Goal: Task Accomplishment & Management: Use online tool/utility

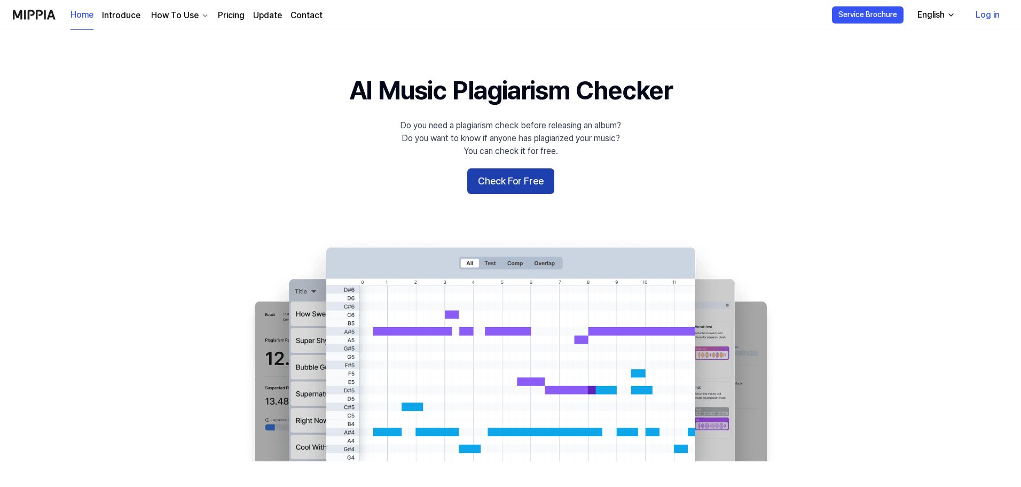
click at [506, 175] on button "Check For Free" at bounding box center [510, 181] width 87 height 26
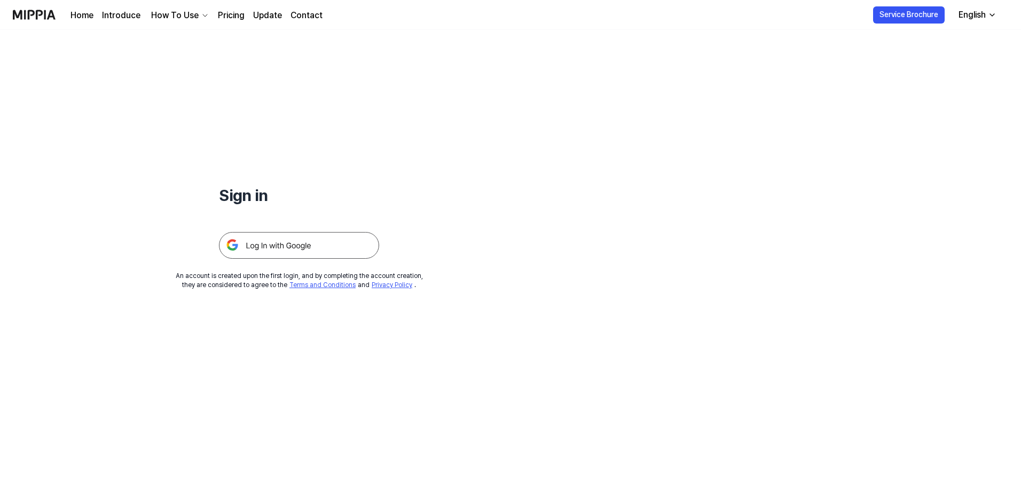
click at [313, 240] on img at bounding box center [299, 245] width 160 height 27
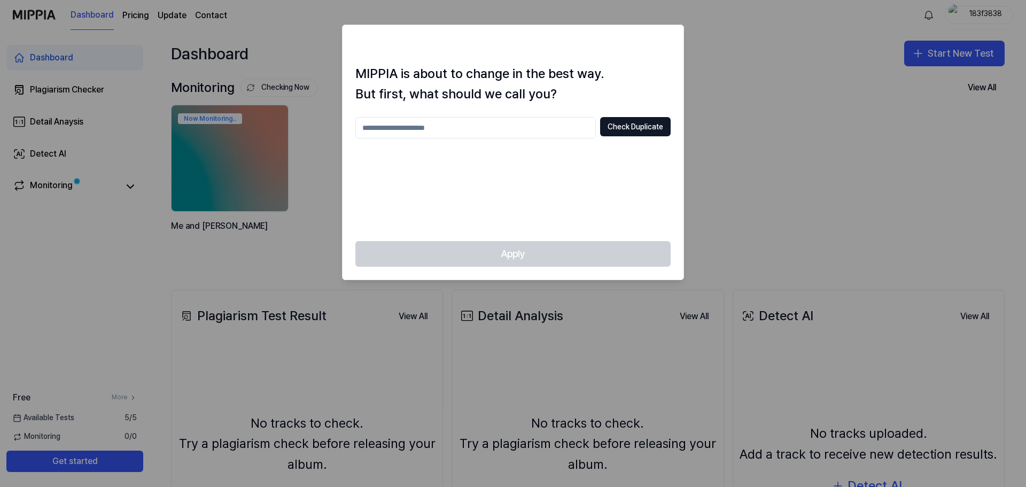
click at [456, 127] on input "text" at bounding box center [475, 127] width 240 height 21
type input "******"
click at [630, 123] on button "Check Duplicate" at bounding box center [635, 126] width 71 height 19
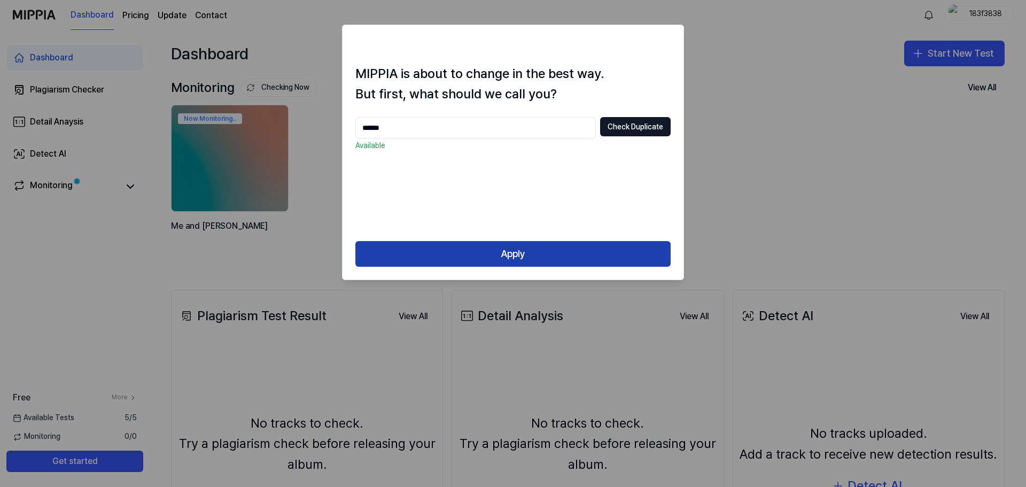
click at [547, 250] on button "Apply" at bounding box center [512, 254] width 315 height 26
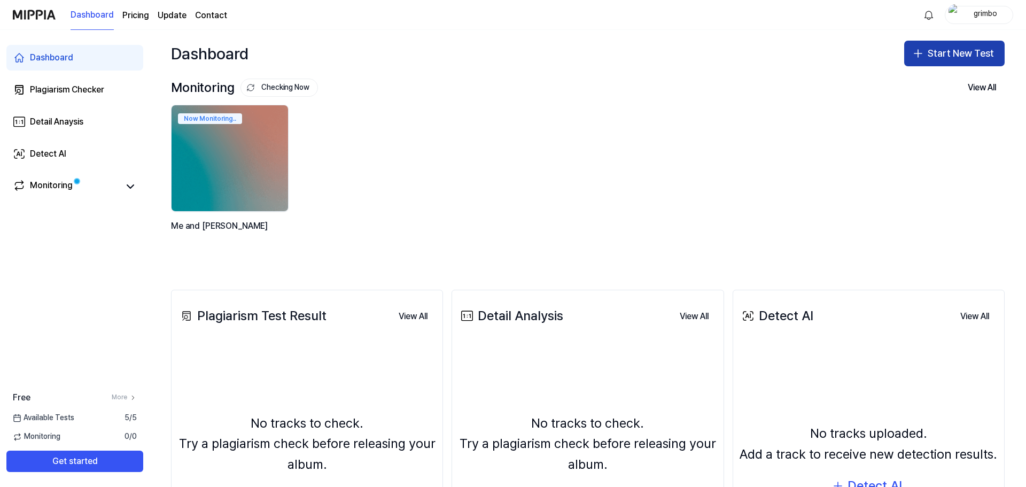
click at [954, 50] on button "Start New Test" at bounding box center [954, 54] width 100 height 26
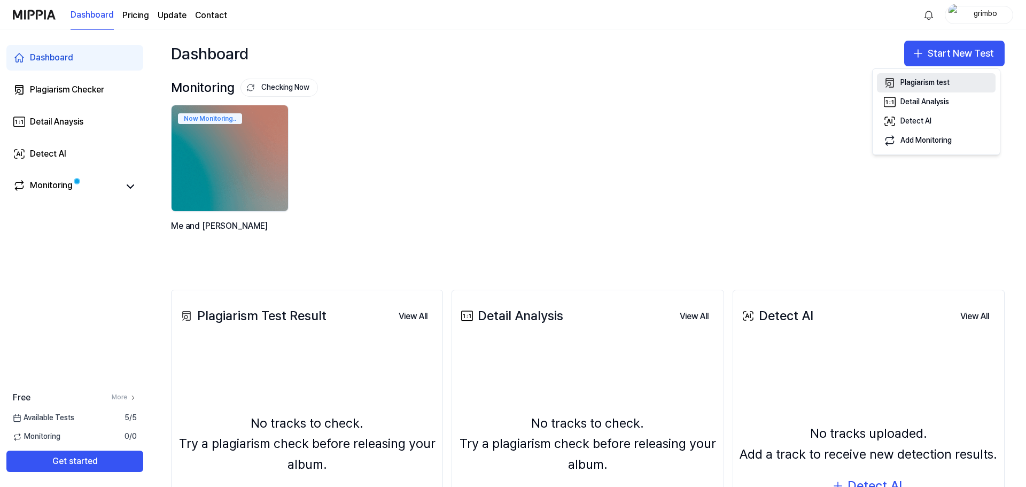
click at [918, 77] on div "Plagiarism test" at bounding box center [924, 82] width 49 height 11
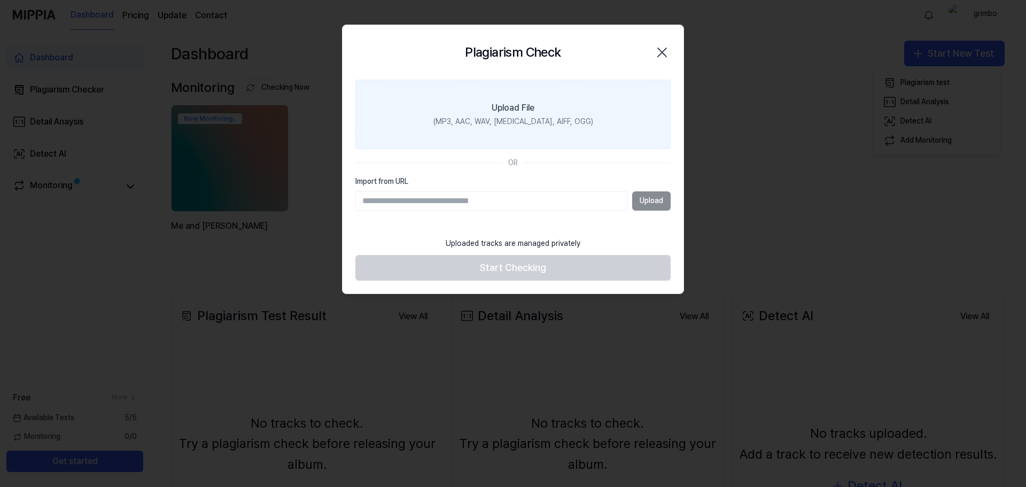
click at [513, 106] on div "Upload File" at bounding box center [512, 108] width 43 height 13
click at [0, 0] on input "Upload File (MP3, AAC, WAV, FLAC, AIFF, OGG)" at bounding box center [0, 0] width 0 height 0
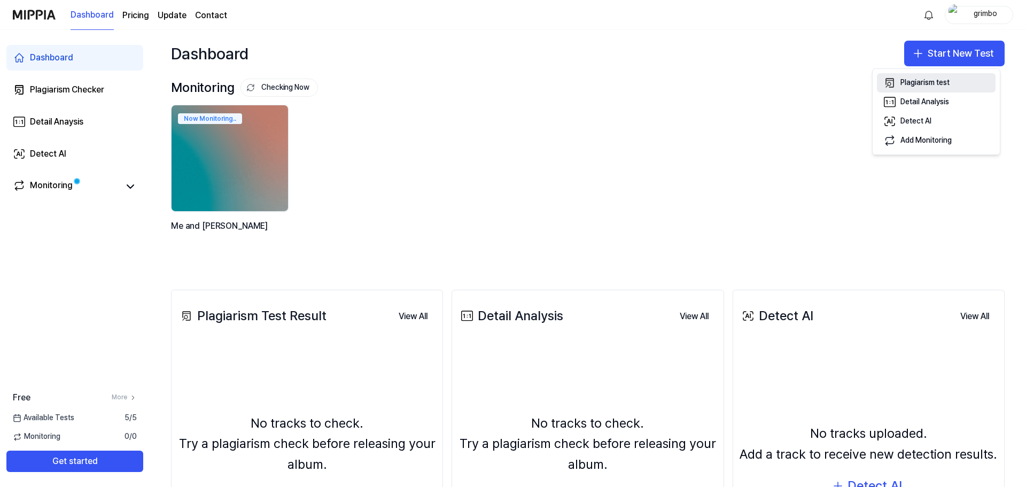
click at [921, 74] on button "Plagiarism test" at bounding box center [936, 82] width 119 height 19
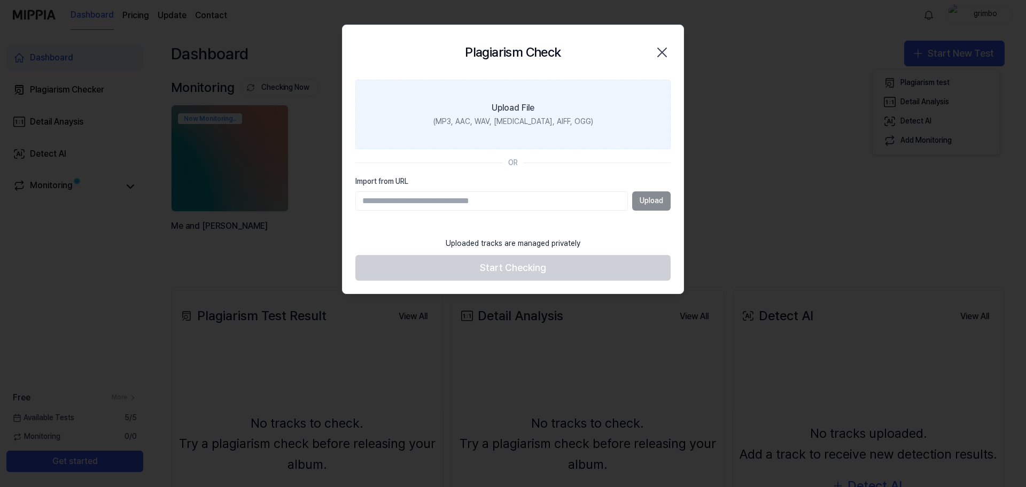
click at [517, 108] on div "Upload File" at bounding box center [512, 108] width 43 height 13
click at [0, 0] on input "Upload File (MP3, AAC, WAV, FLAC, AIFF, OGG)" at bounding box center [0, 0] width 0 height 0
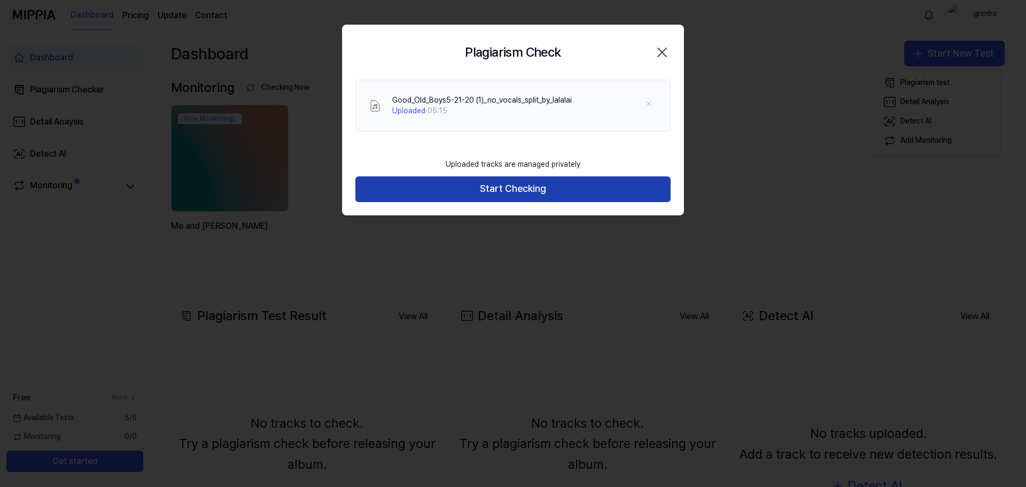
click at [610, 185] on button "Start Checking" at bounding box center [512, 189] width 315 height 26
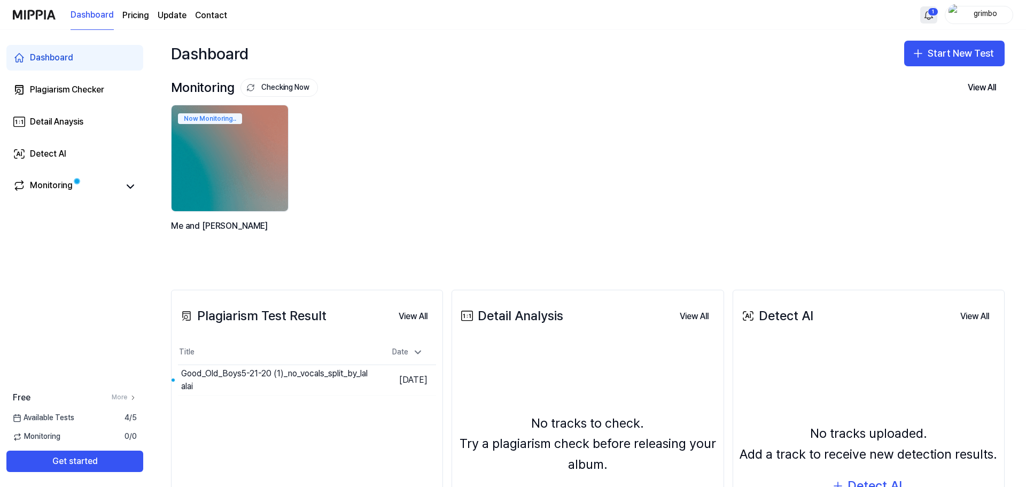
click at [925, 14] on html "Dashboard Pricing Update Contact 1 grimbo Dashboard Plagiarism Checker Detail A…" at bounding box center [513, 243] width 1026 height 487
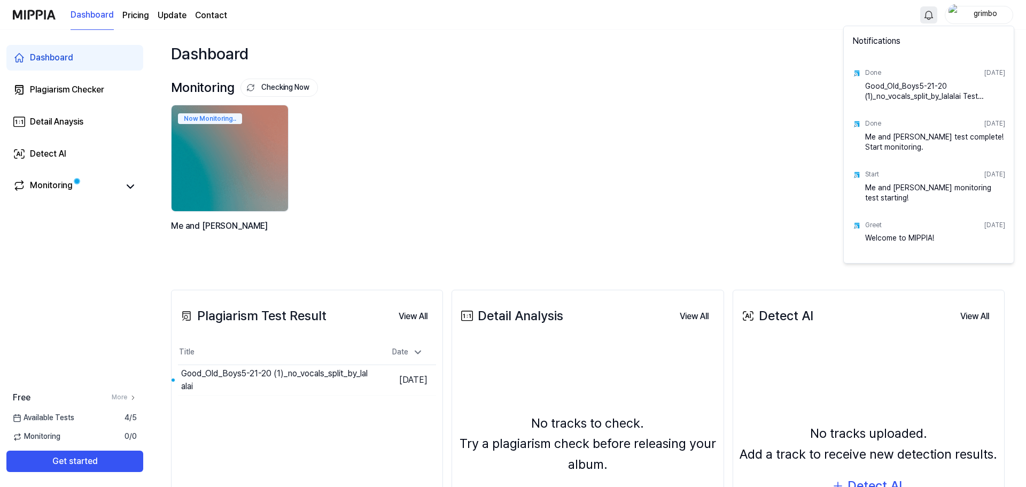
click at [895, 91] on div "Good_Old_Boys5-21-20 (1)_no_vocals_split_by_lalalai Test Complete!" at bounding box center [935, 91] width 140 height 21
click at [906, 92] on div "Good_Old_Boys5-21-20 (1)_no_vocals_split_by_lalalai Test Complete!" at bounding box center [935, 91] width 140 height 21
click at [909, 90] on div "Good_Old_Boys5-21-20 (1)_no_vocals_split_by_lalalai Test Complete!" at bounding box center [935, 91] width 140 height 21
click at [864, 71] on div "Done [DATE] Good_Old_Boys5-21-20 (1)_no_vocals_split_by_lalalai Test Complete!" at bounding box center [929, 83] width 166 height 51
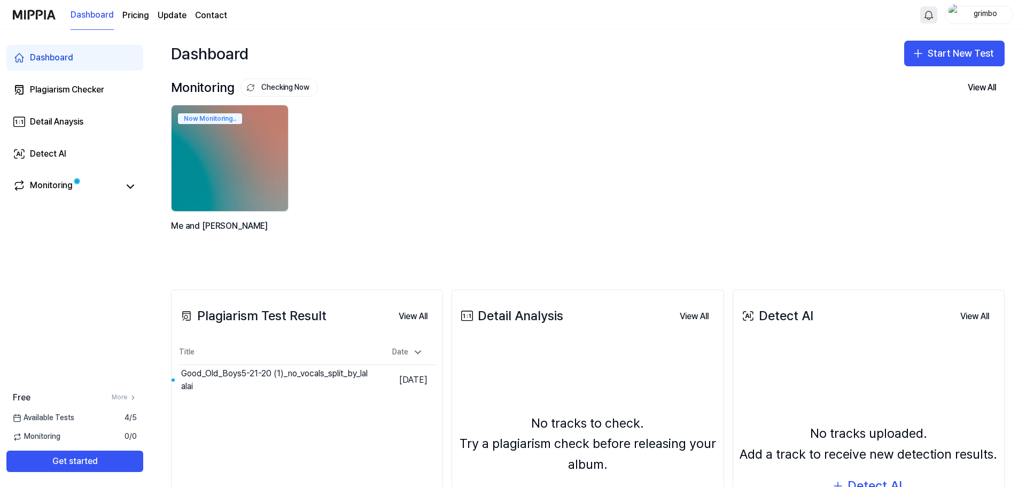
click at [807, 96] on div "Monitoring Checking Now View All Monitoring Now Monitoring.. Me and [PERSON_NAM…" at bounding box center [587, 168] width 833 height 178
click at [56, 54] on div "Dashboard" at bounding box center [51, 57] width 43 height 13
click at [71, 88] on div "Plagiarism Checker" at bounding box center [67, 89] width 74 height 13
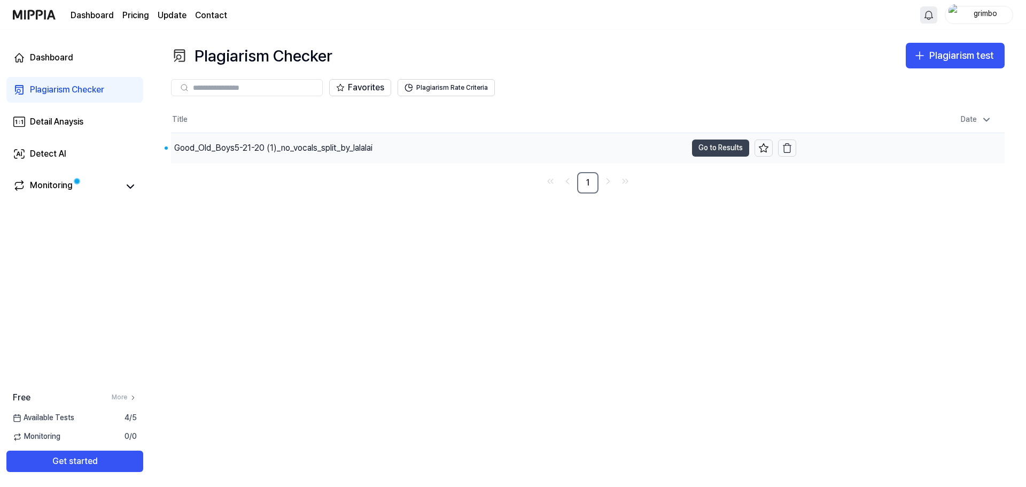
click at [719, 151] on button "Go to Results" at bounding box center [720, 147] width 57 height 17
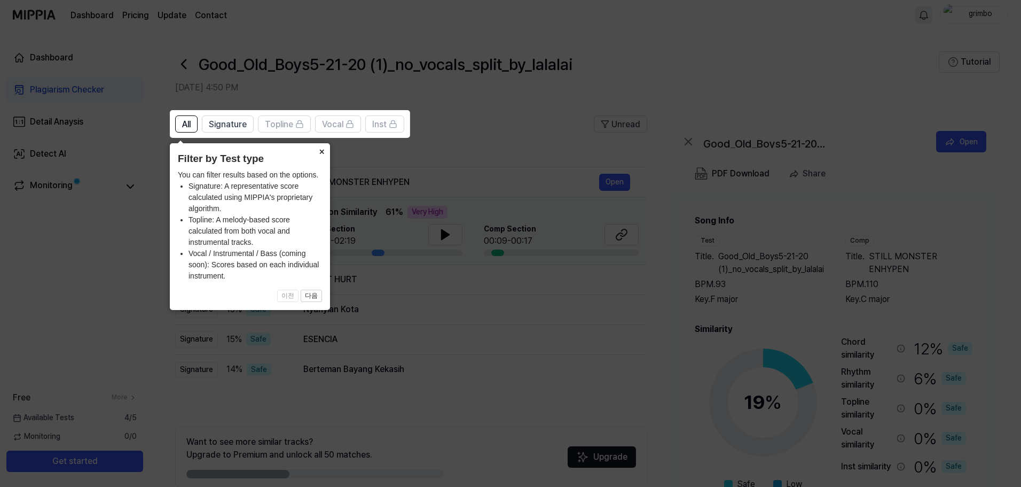
click at [320, 150] on button "×" at bounding box center [321, 150] width 17 height 15
